Goal: Navigation & Orientation: Find specific page/section

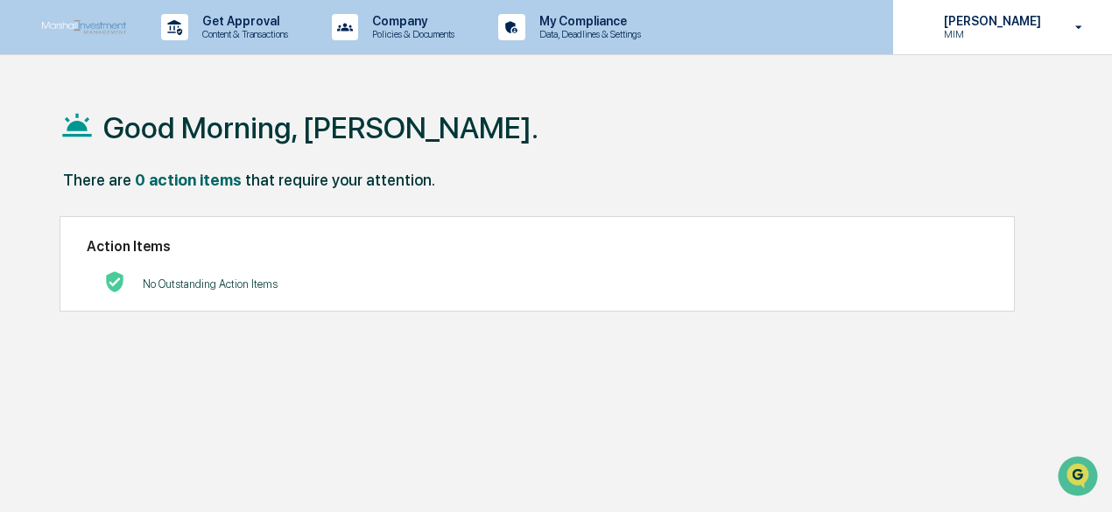
click at [982, 27] on p "[PERSON_NAME]" at bounding box center [990, 21] width 120 height 14
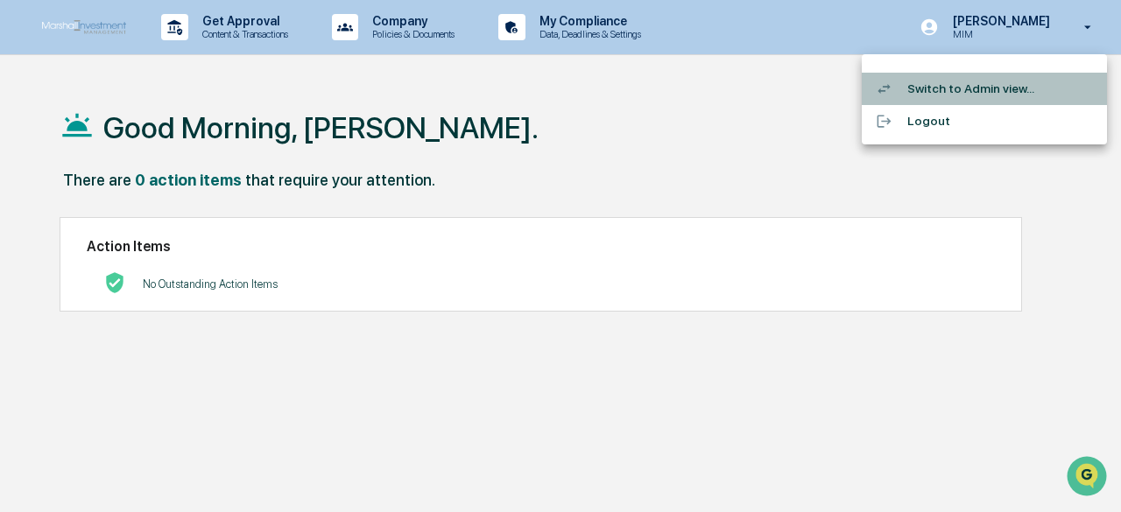
click at [963, 92] on li "Switch to Admin view..." at bounding box center [983, 89] width 245 height 32
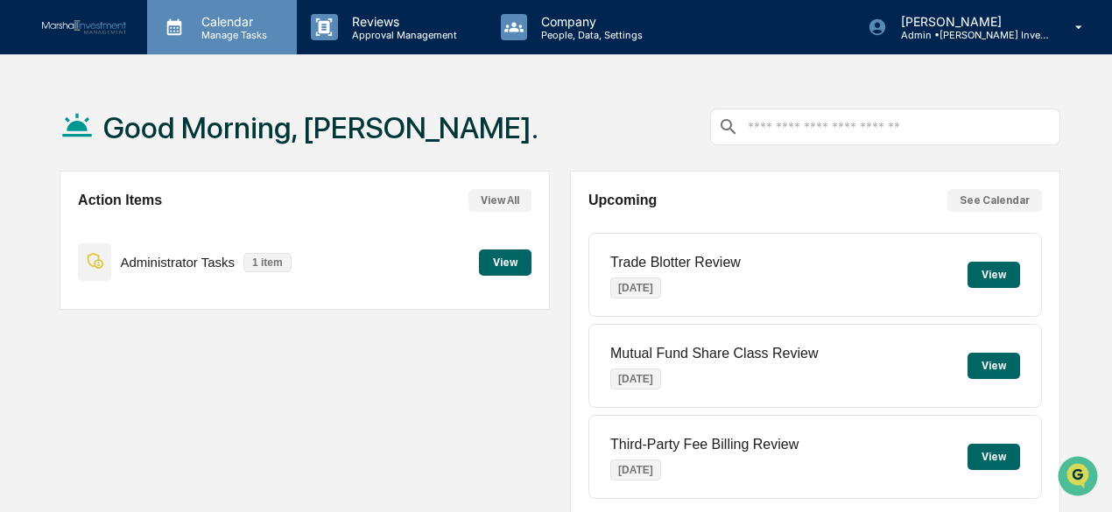
click at [221, 37] on p "Manage Tasks" at bounding box center [231, 35] width 88 height 12
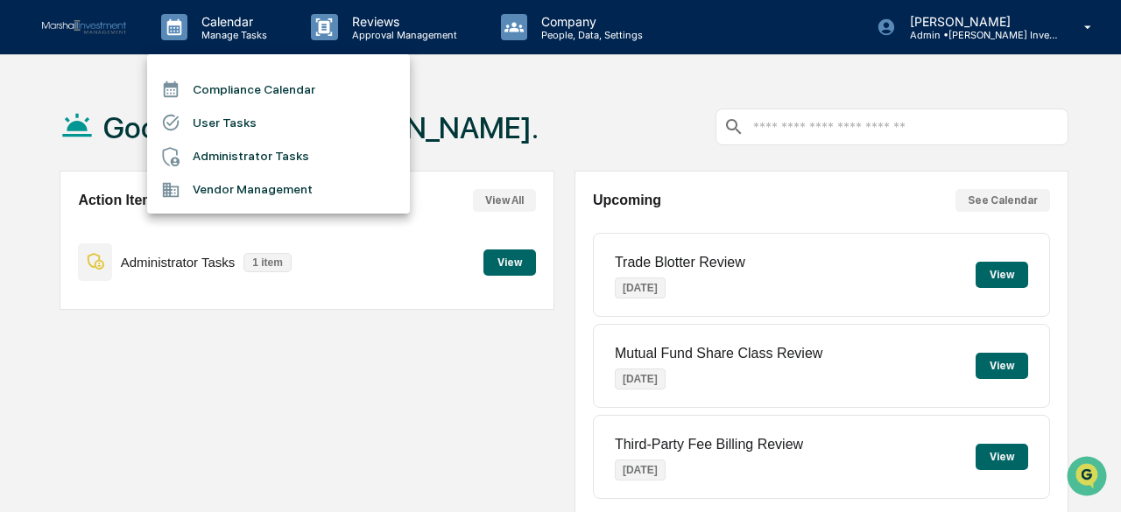
click at [233, 90] on li "Compliance Calendar" at bounding box center [278, 89] width 263 height 33
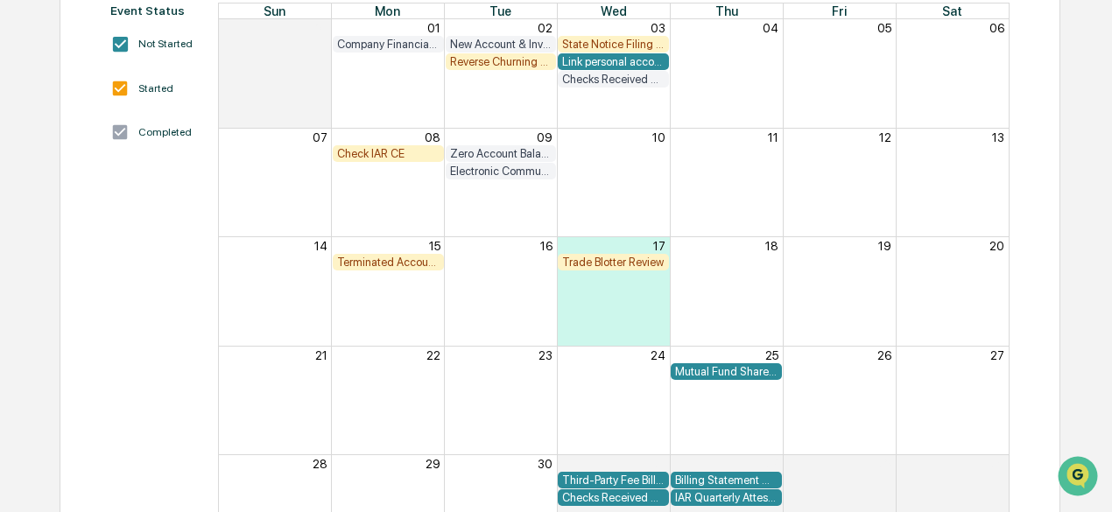
scroll to position [263, 0]
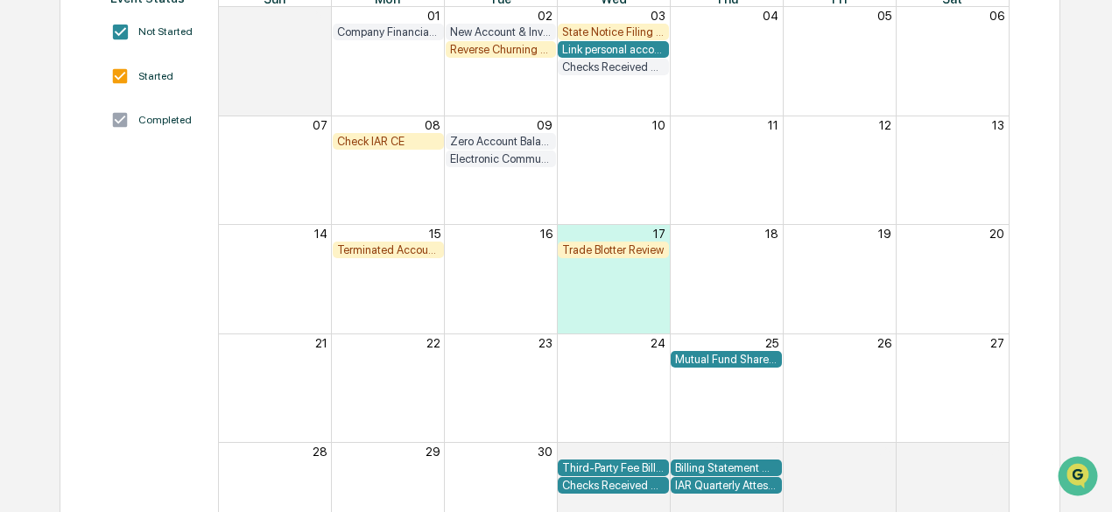
click at [380, 248] on div "Terminated Account Review" at bounding box center [388, 249] width 102 height 13
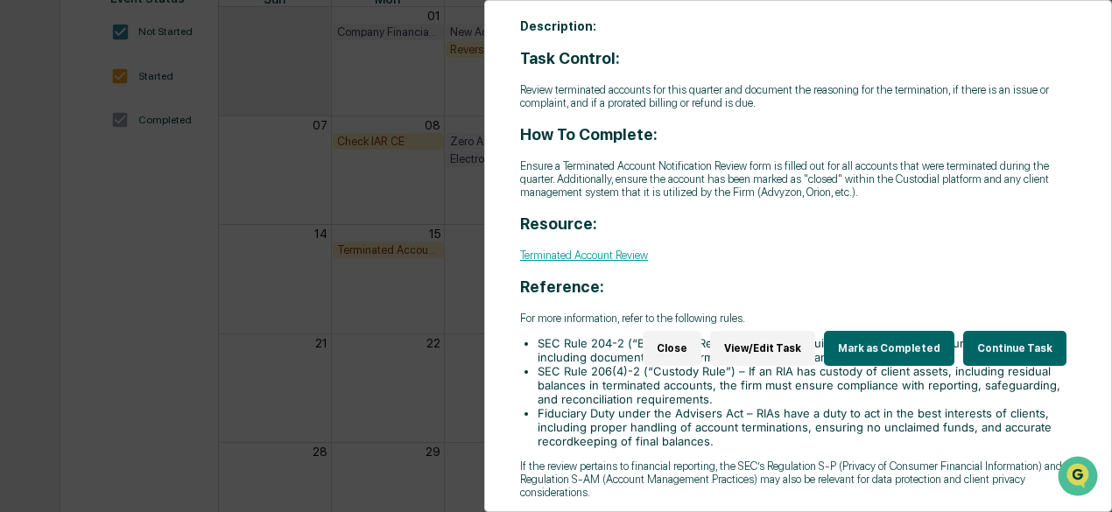
scroll to position [158, 0]
click at [598, 249] on link "Terminated Account Review" at bounding box center [584, 255] width 128 height 13
